Goal: Information Seeking & Learning: Learn about a topic

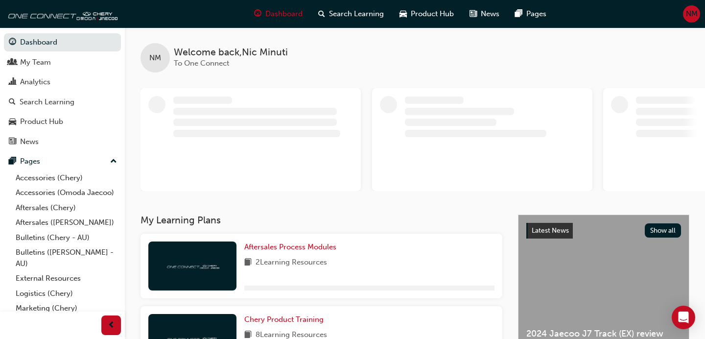
scroll to position [0, 0]
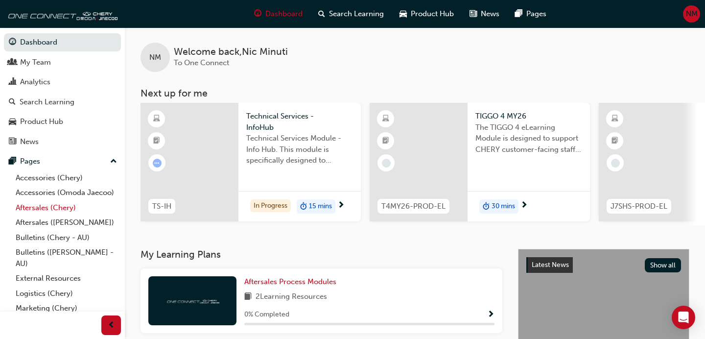
click at [62, 207] on link "Aftersales (Chery)" at bounding box center [66, 207] width 109 height 15
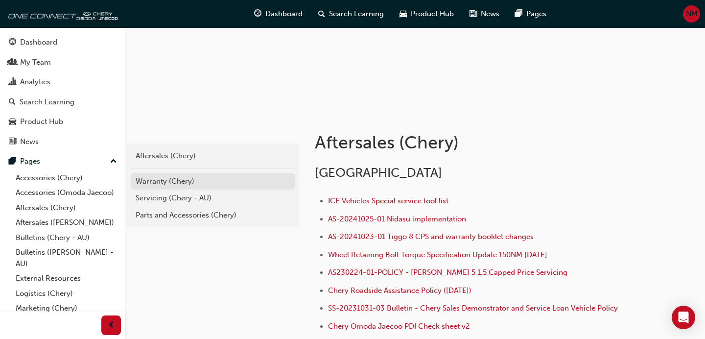
scroll to position [114, 0]
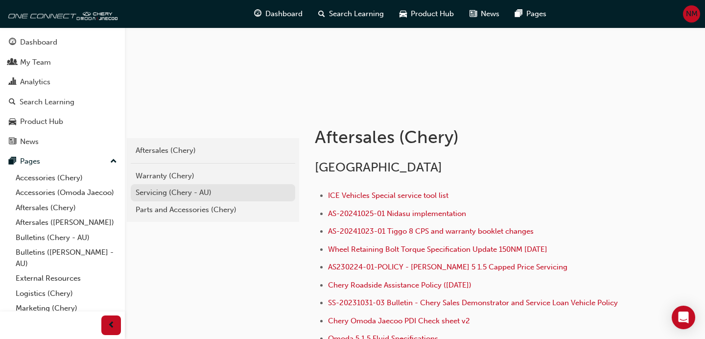
click at [205, 188] on div "Servicing (Chery - AU)" at bounding box center [213, 192] width 155 height 11
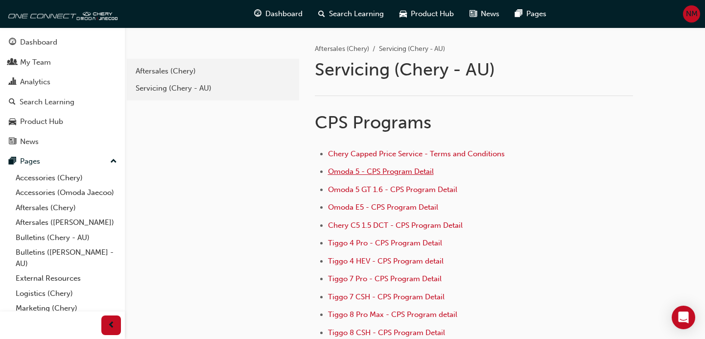
click at [366, 171] on span "Omoda 5 - CPS Program Detail" at bounding box center [381, 171] width 106 height 9
